Goal: Use online tool/utility: Use online tool/utility

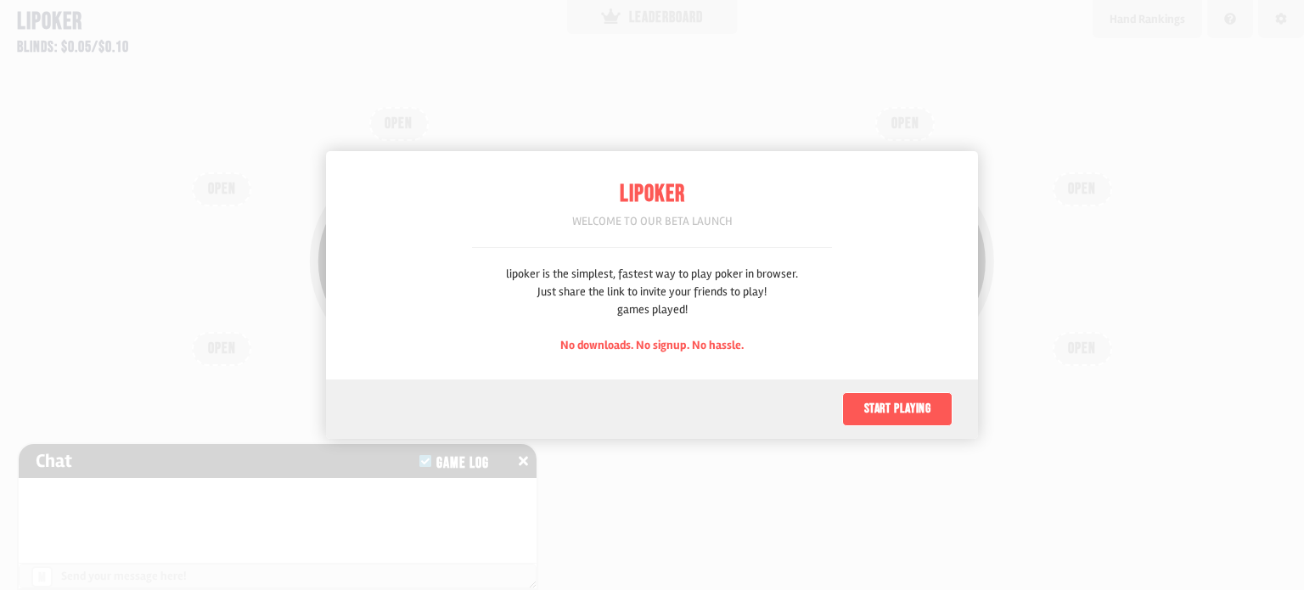
scroll to position [85, 0]
click at [903, 413] on button "Start playing" at bounding box center [897, 409] width 110 height 34
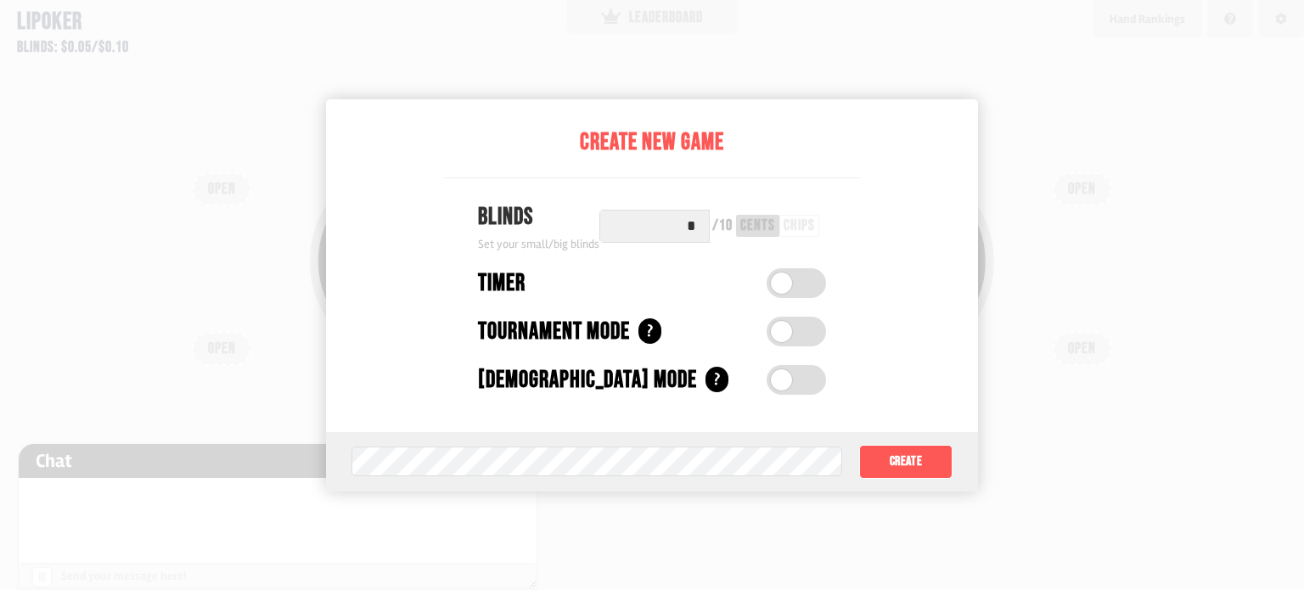
click at [815, 226] on div "chips" at bounding box center [799, 226] width 40 height 22
click at [745, 226] on div "cents" at bounding box center [757, 225] width 35 height 15
click at [790, 335] on span at bounding box center [781, 331] width 21 height 21
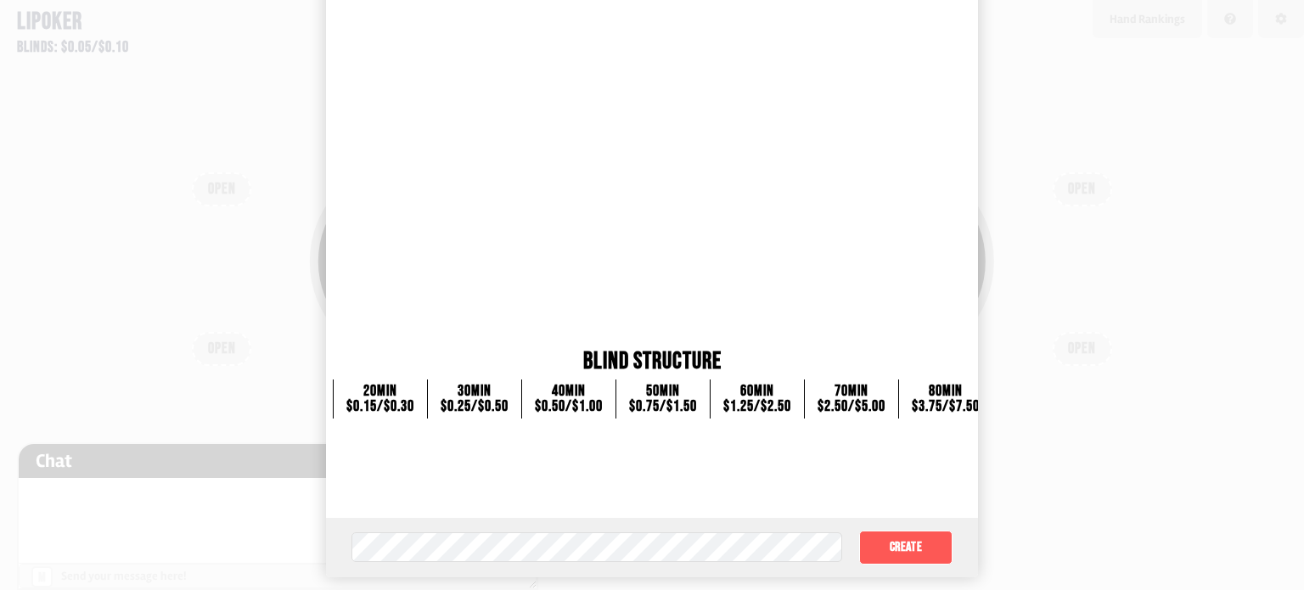
scroll to position [170, 0]
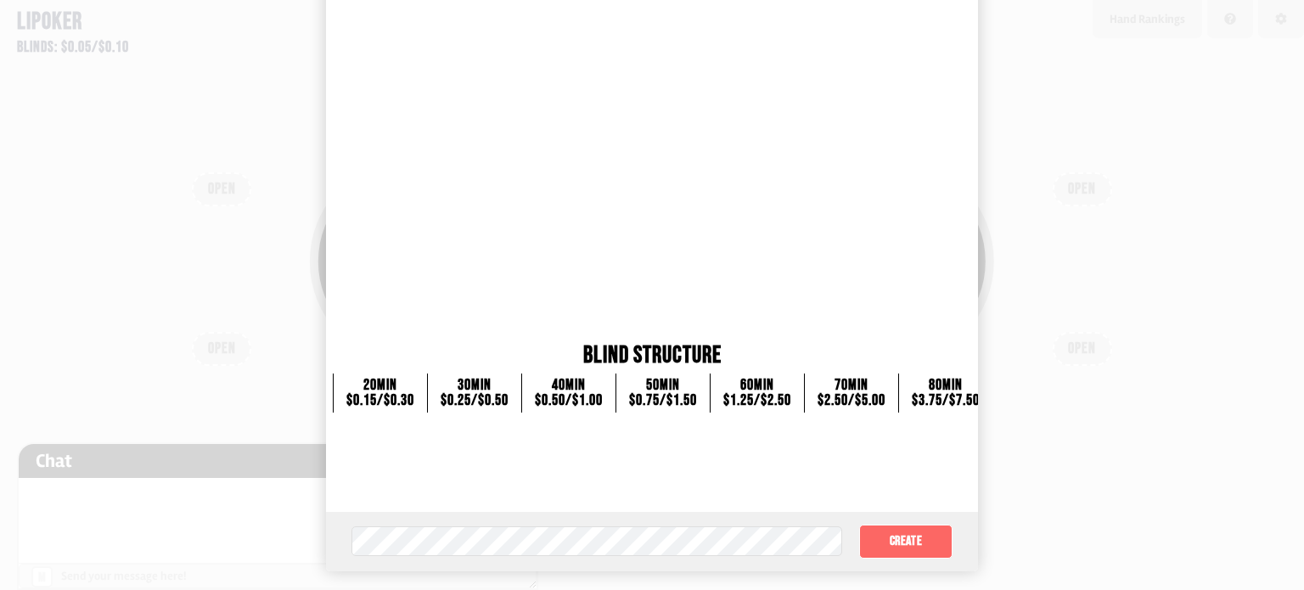
click at [895, 541] on button "Create" at bounding box center [905, 542] width 93 height 34
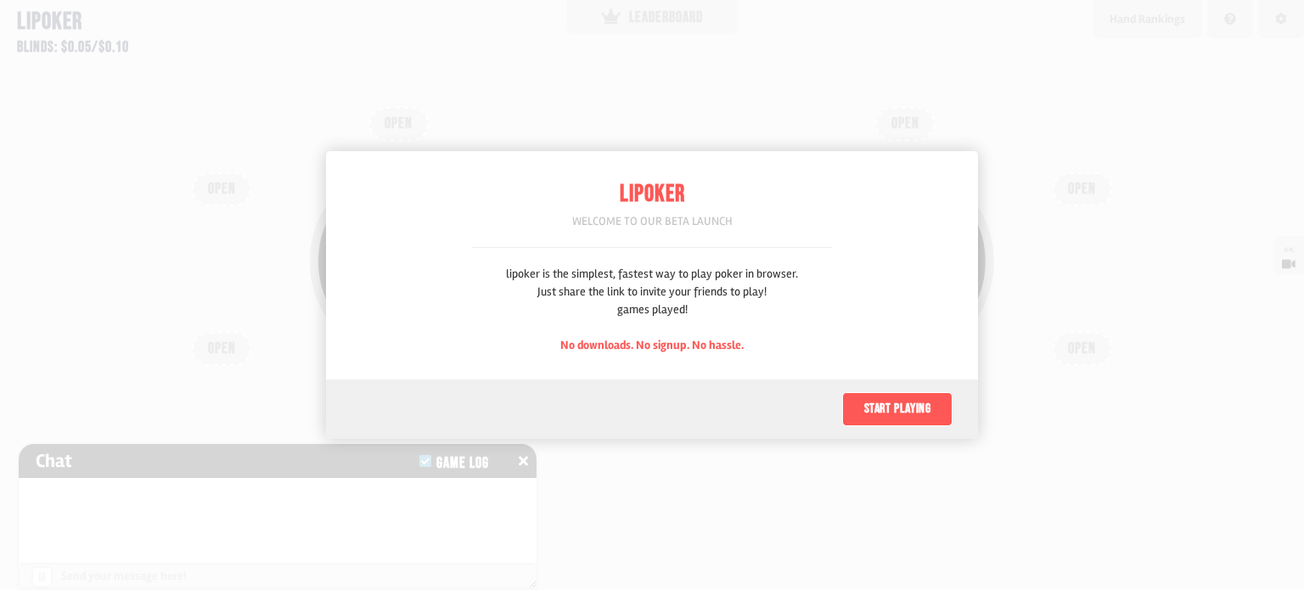
scroll to position [85, 0]
click at [891, 406] on button "Start playing" at bounding box center [897, 409] width 110 height 34
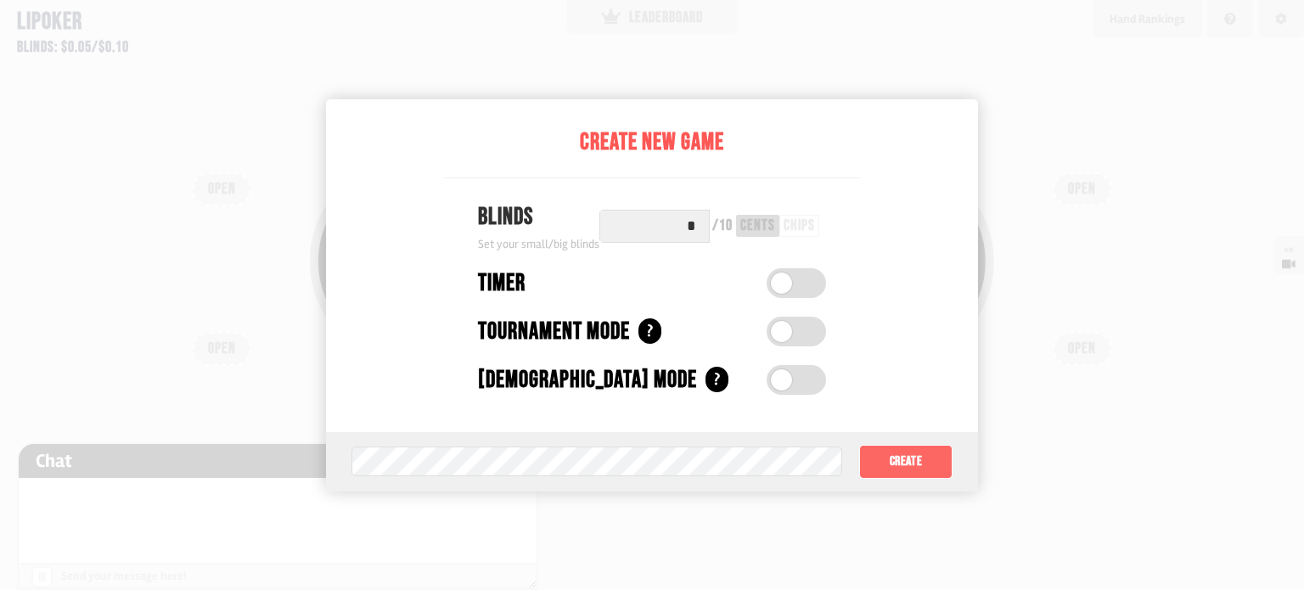
click at [909, 461] on button "Create" at bounding box center [905, 462] width 93 height 34
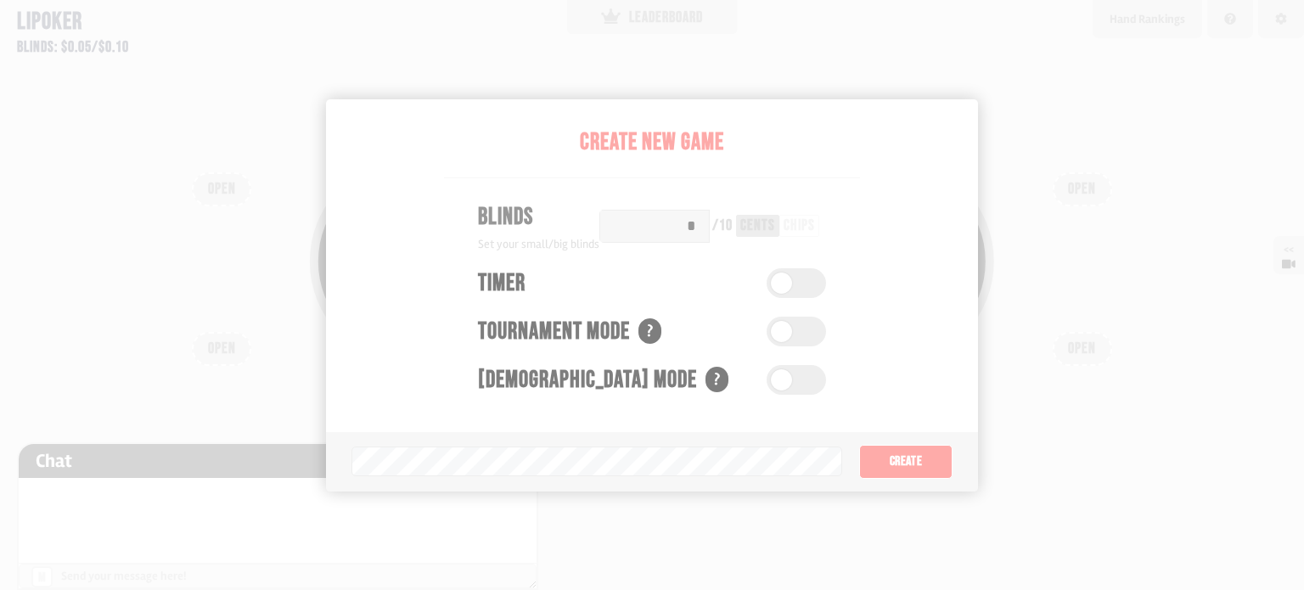
click at [318, 57] on div "Pot: $0.00 COPY GAME LINK OPEN OPEN OPEN OPEN OPEN OPEN OPEN OPEN OPEN" at bounding box center [652, 295] width 1304 height 590
click at [700, 82] on div "Pot: $0.00 COPY GAME LINK OPEN OPEN OPEN OPEN OPEN OPEN OPEN OPEN OPEN" at bounding box center [652, 295] width 1304 height 590
click at [322, 162] on div "Pot: $0.00 COPY GAME LINK" at bounding box center [652, 290] width 978 height 295
